Goal: Transaction & Acquisition: Purchase product/service

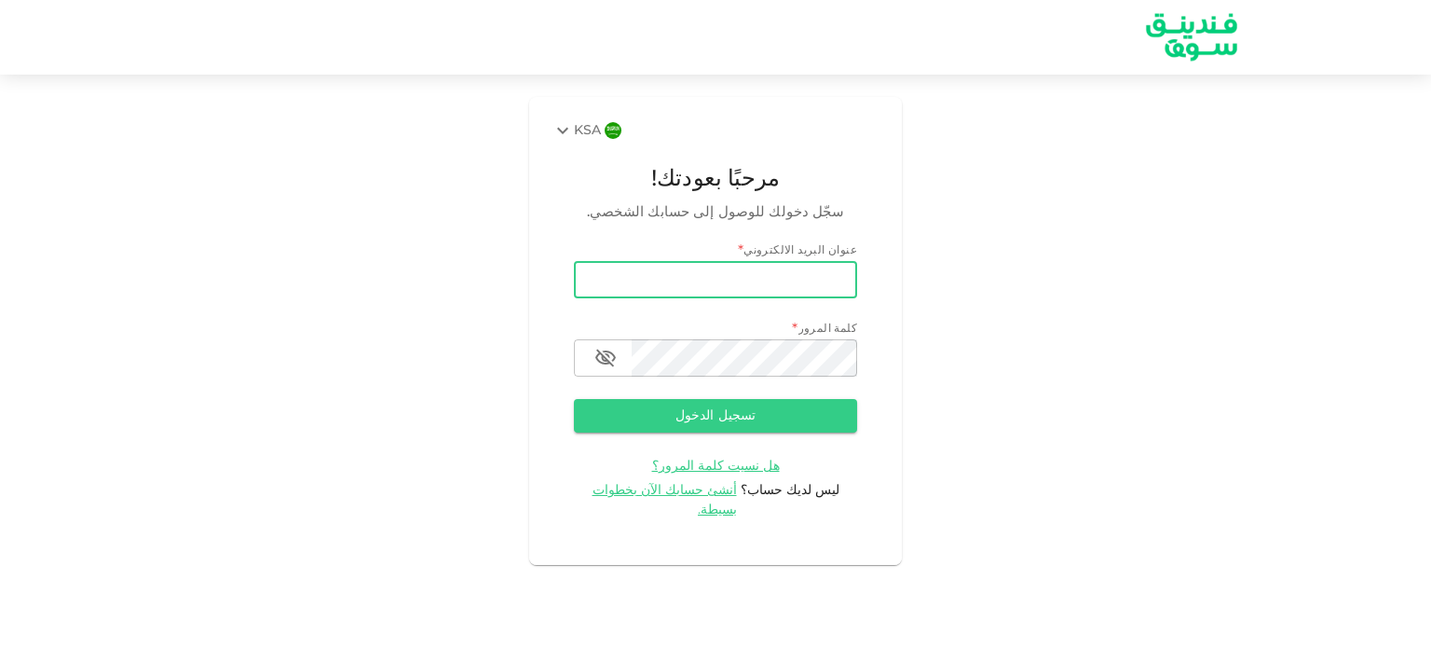
click at [827, 275] on input "email" at bounding box center [715, 279] width 283 height 37
type input "[EMAIL_ADDRESS][DOMAIN_NAME]"
click at [754, 411] on button "تسجيل الدخول" at bounding box center [715, 416] width 283 height 34
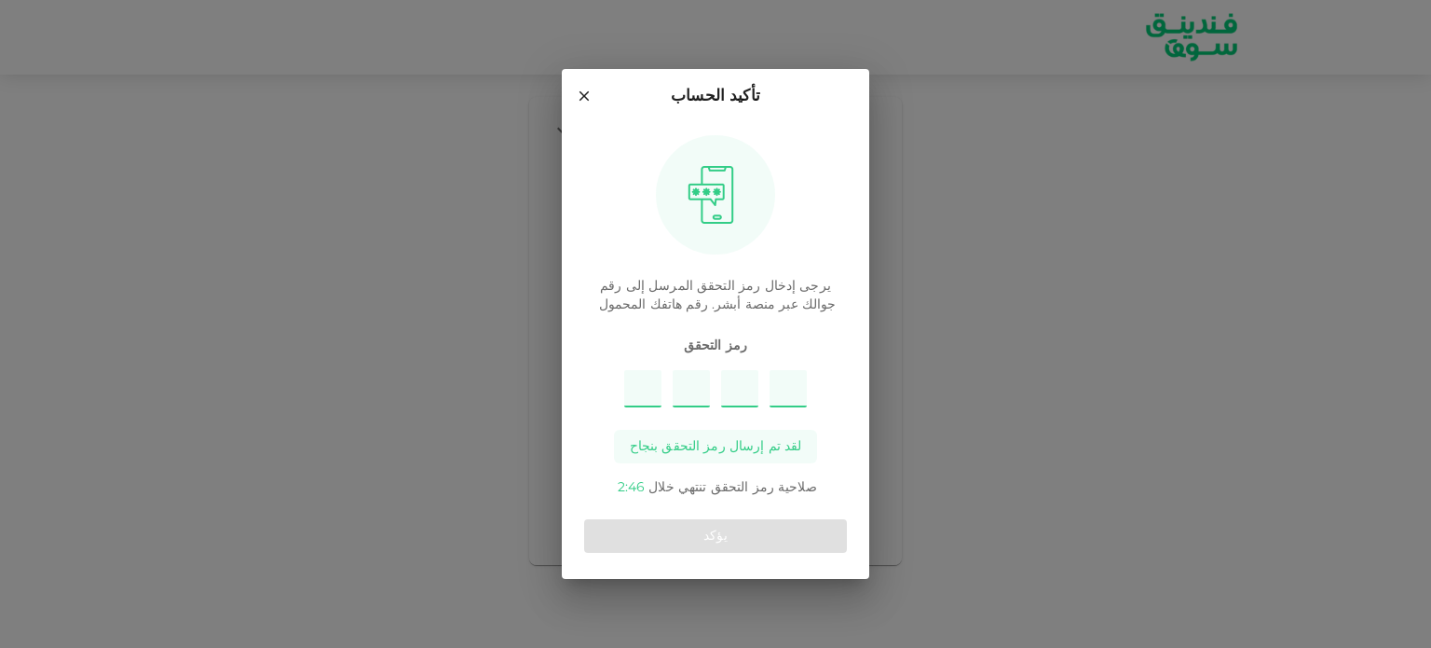
type input "9"
type input "8"
type input "4"
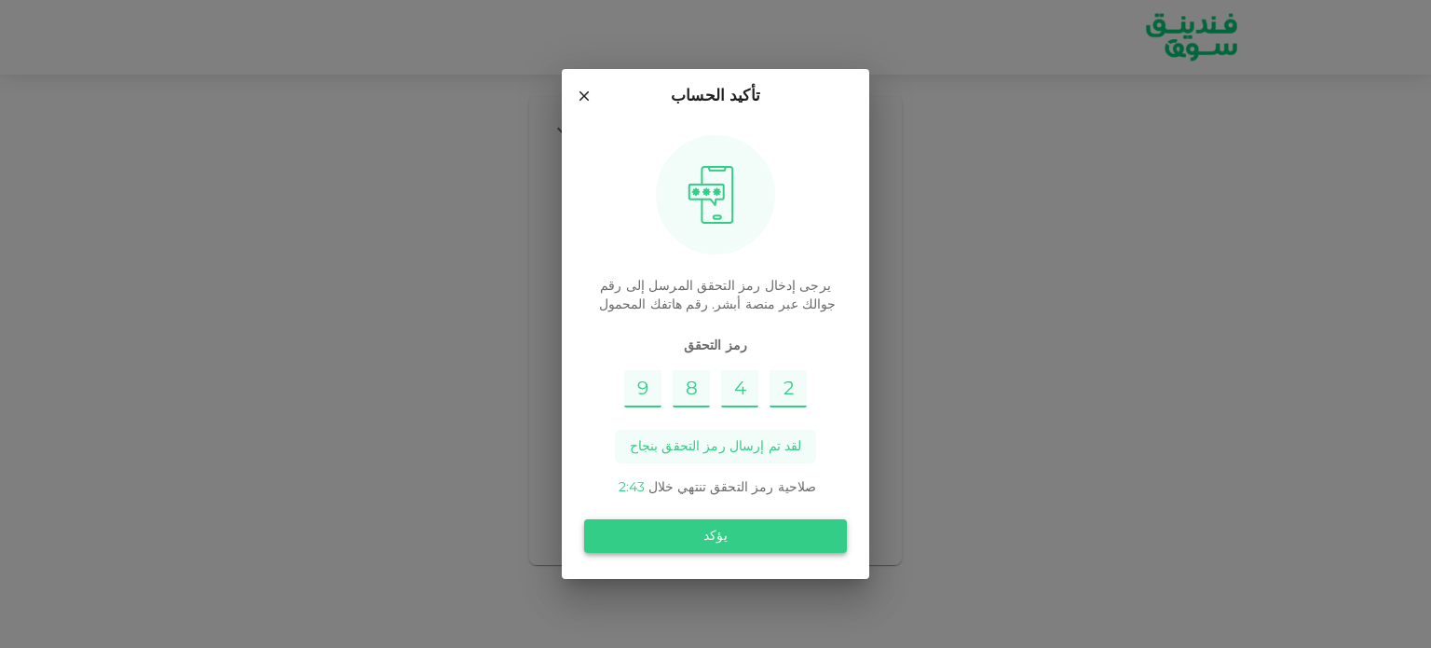
type input "2"
click at [728, 536] on button "يؤكد" at bounding box center [715, 536] width 263 height 34
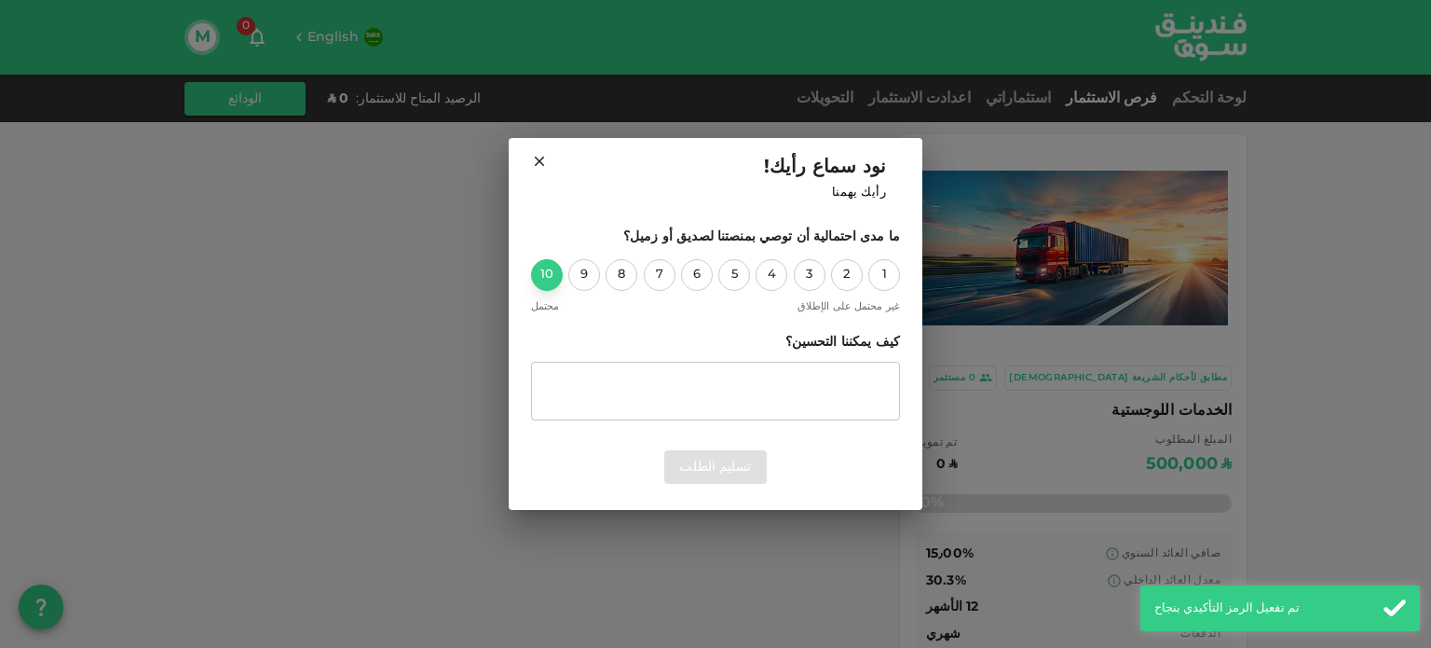
click at [549, 279] on div "10" at bounding box center [547, 275] width 32 height 32
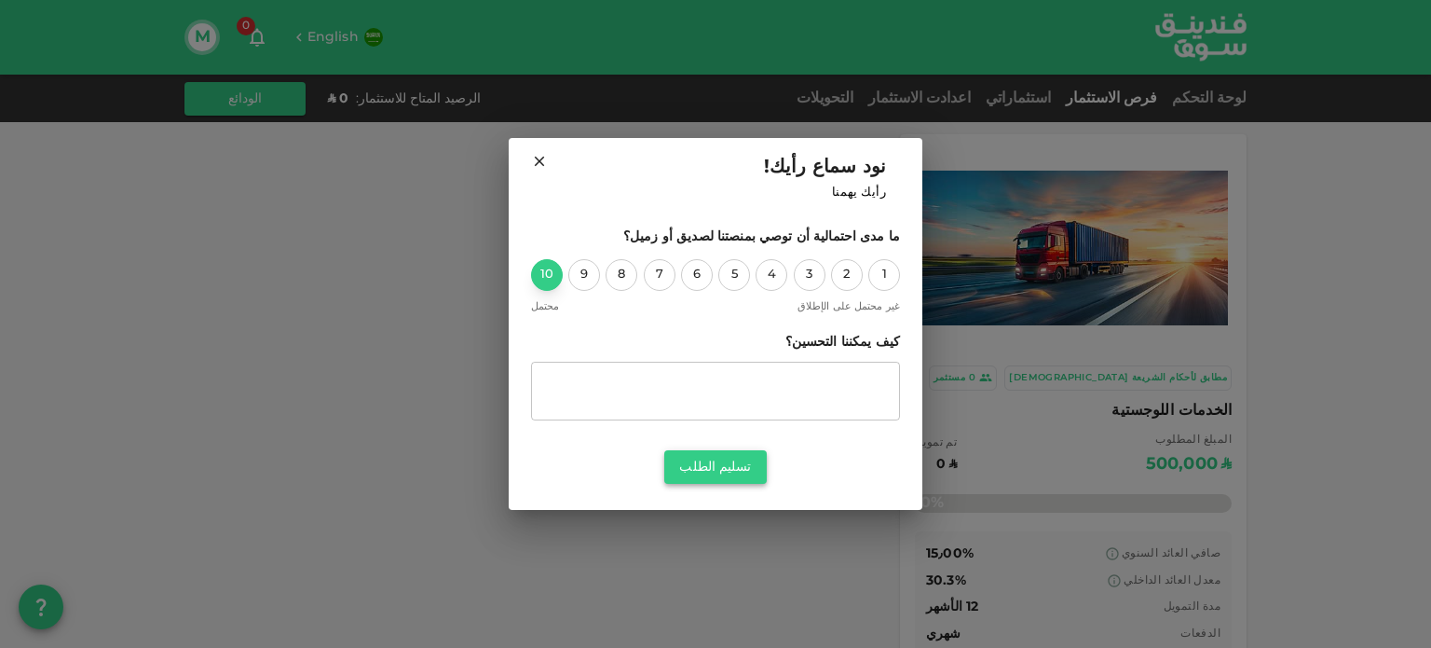
click at [712, 465] on button "تسليم الطلب" at bounding box center [715, 467] width 102 height 34
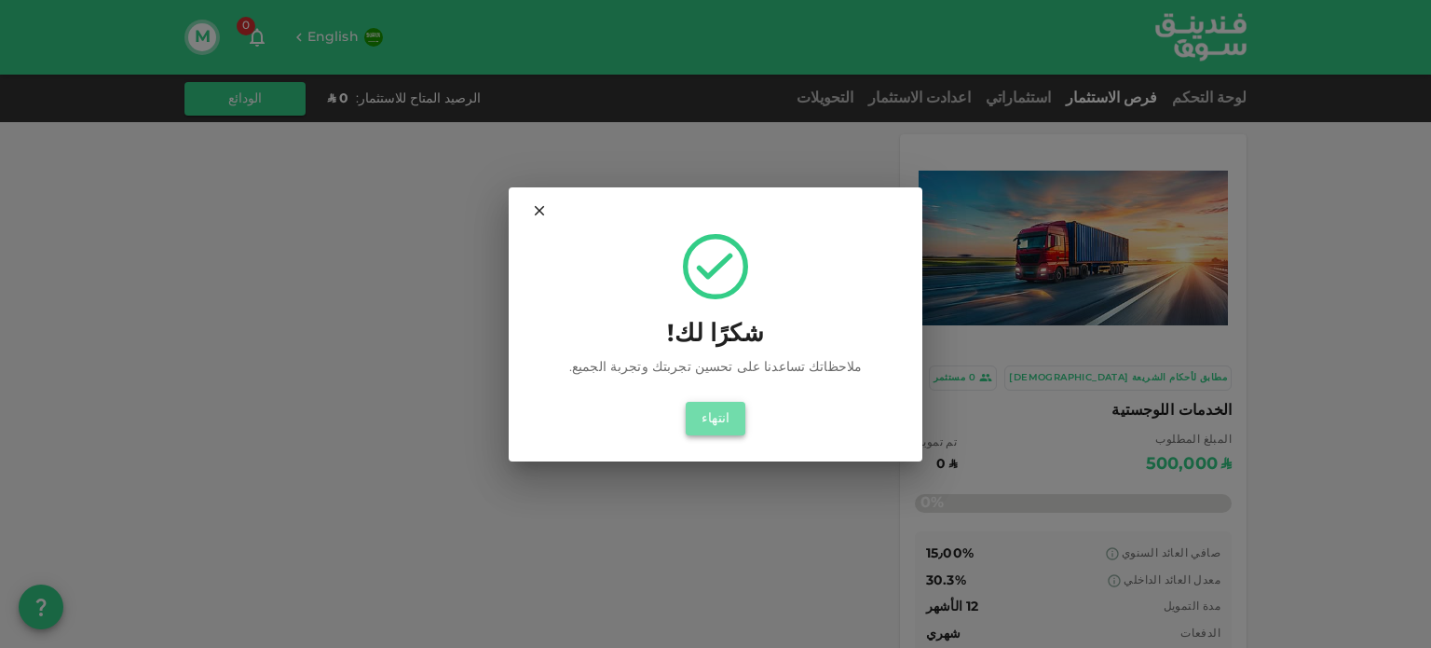
click at [719, 410] on button "انتهاء" at bounding box center [716, 419] width 60 height 34
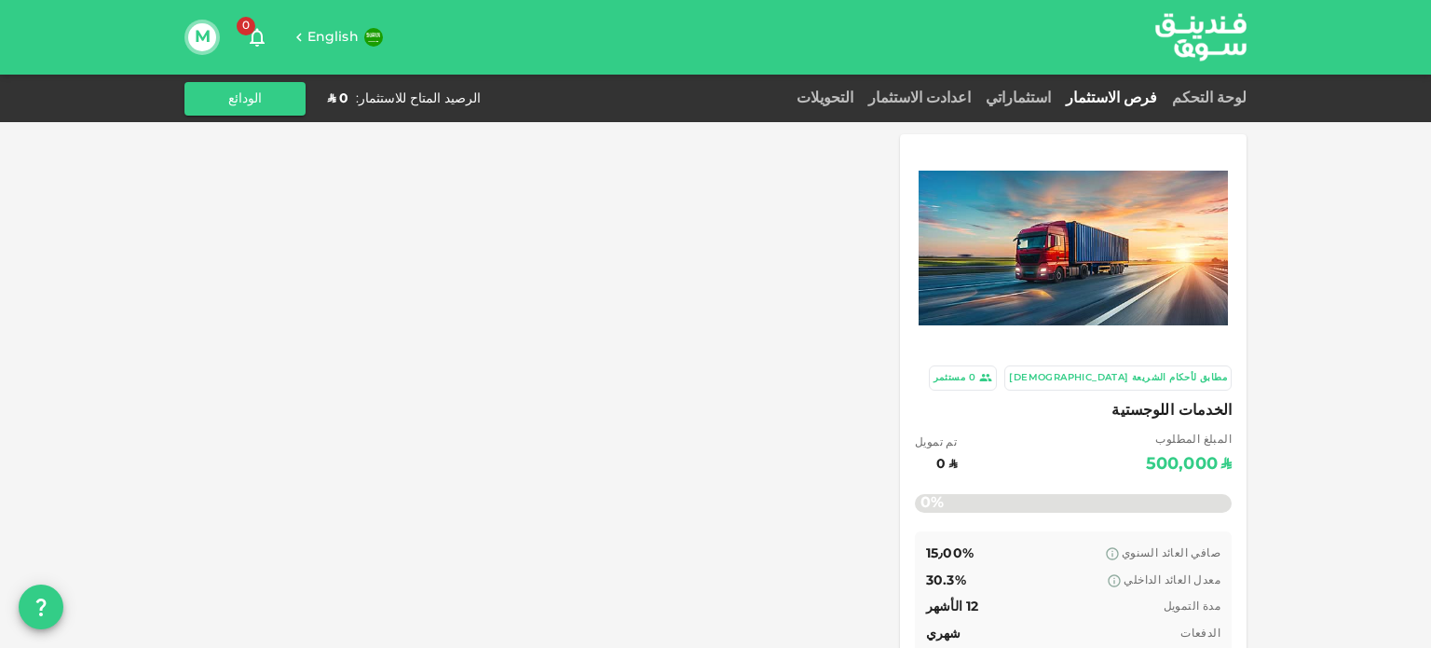
click at [1215, 90] on div "لوحة التحكم" at bounding box center [1206, 99] width 82 height 22
click at [1215, 101] on link "لوحة التحكم" at bounding box center [1206, 98] width 82 height 14
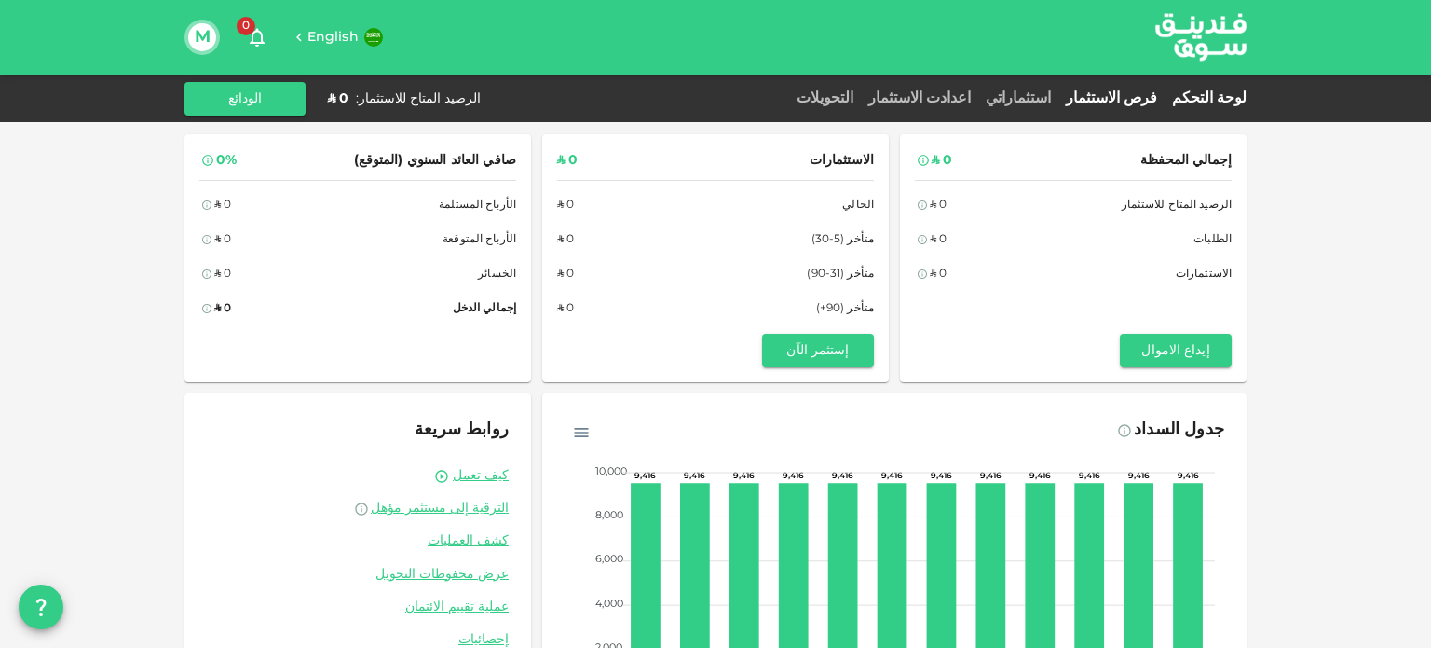
click at [1136, 95] on link "فرص الاستثمار" at bounding box center [1112, 98] width 106 height 14
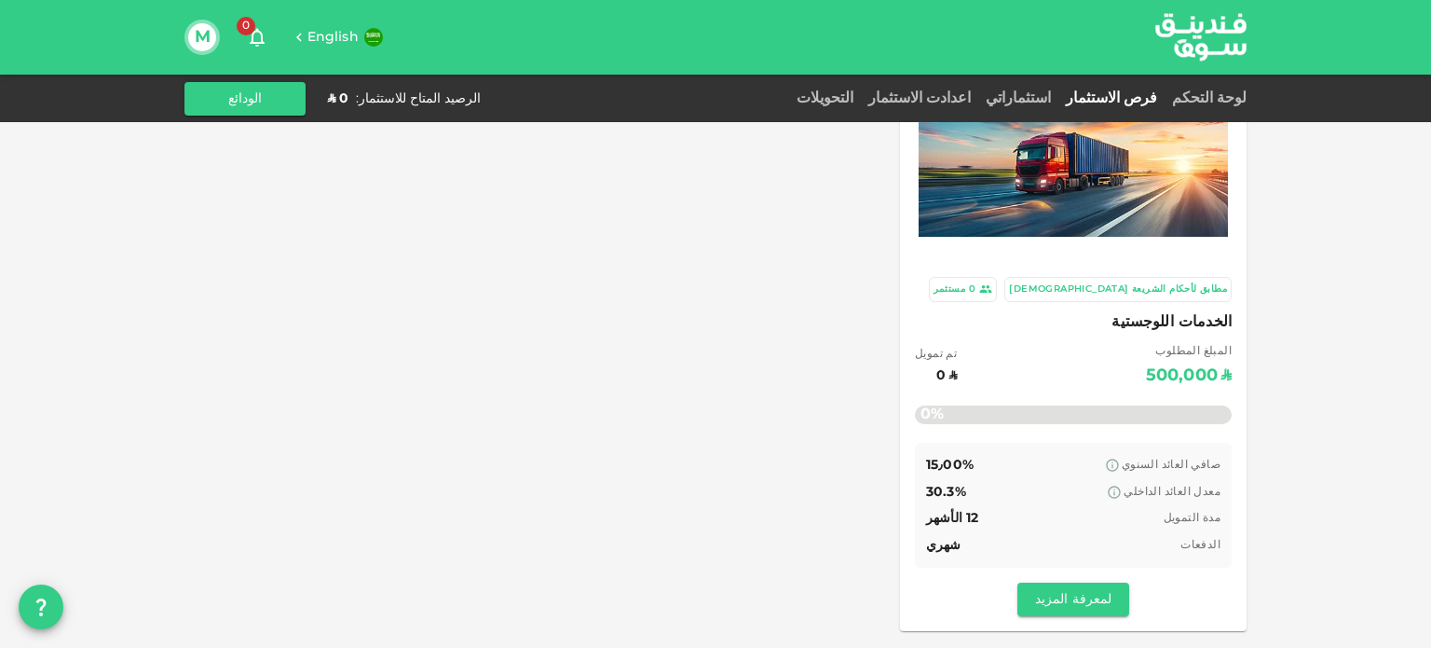
scroll to position [93, 0]
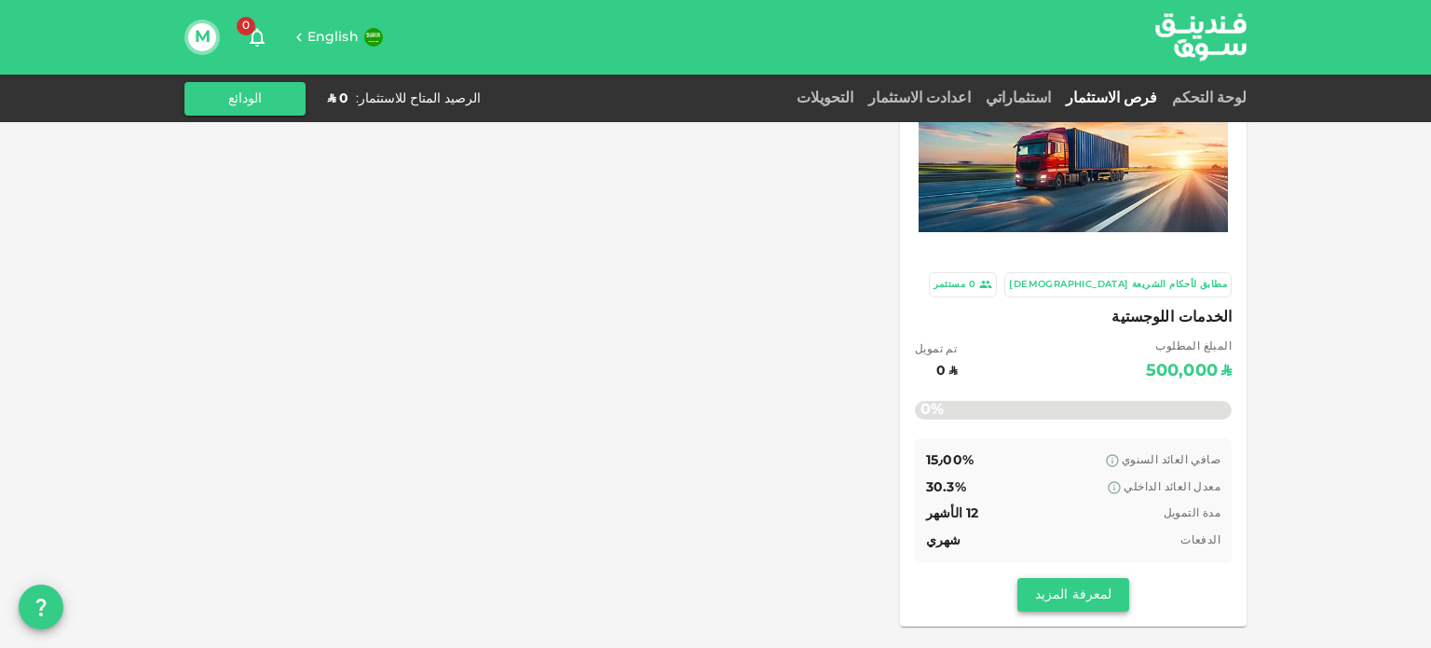
click at [1060, 599] on button "لمعرفة المزيد" at bounding box center [1074, 595] width 112 height 34
